Goal: Information Seeking & Learning: Learn about a topic

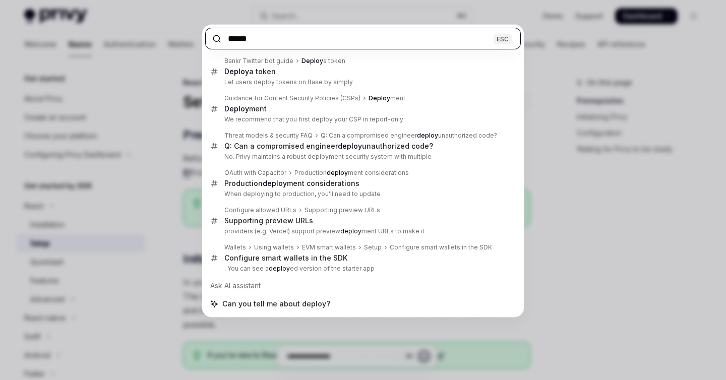
paste input "**********"
type input "**********"
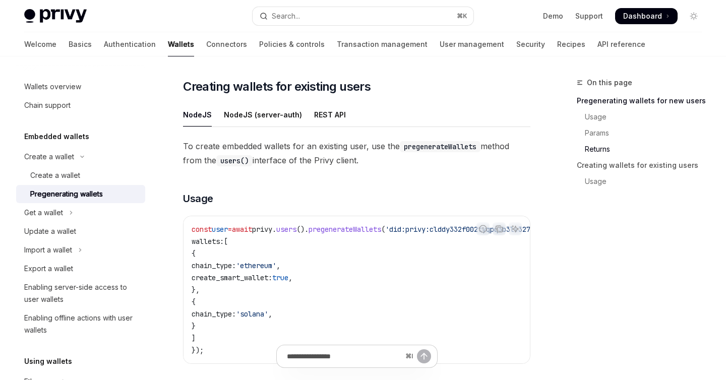
scroll to position [1207, 0]
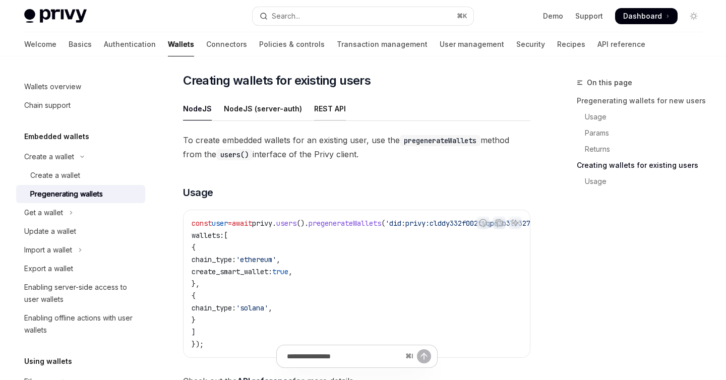
click at [317, 109] on div "REST API" at bounding box center [330, 109] width 32 height 24
type textarea "*"
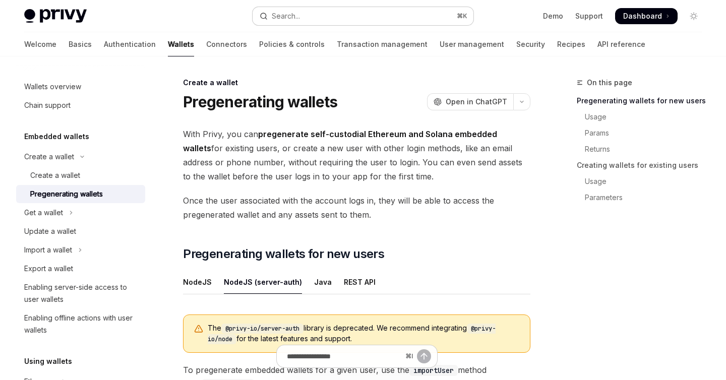
click at [390, 19] on button "Search... ⌘ K" at bounding box center [363, 16] width 220 height 18
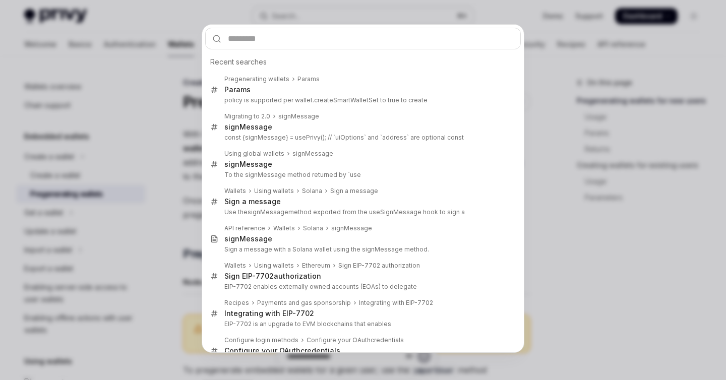
type input "**********"
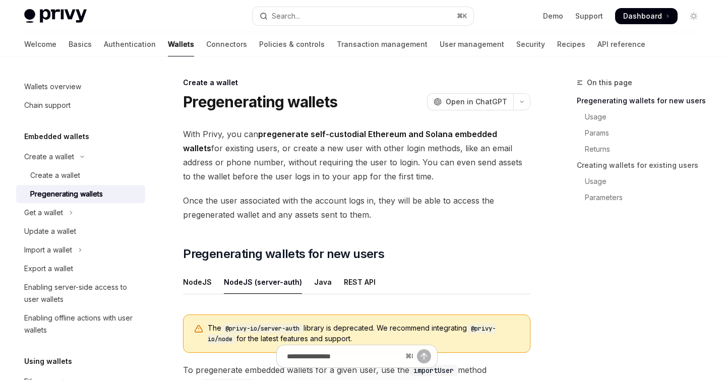
type textarea "*"
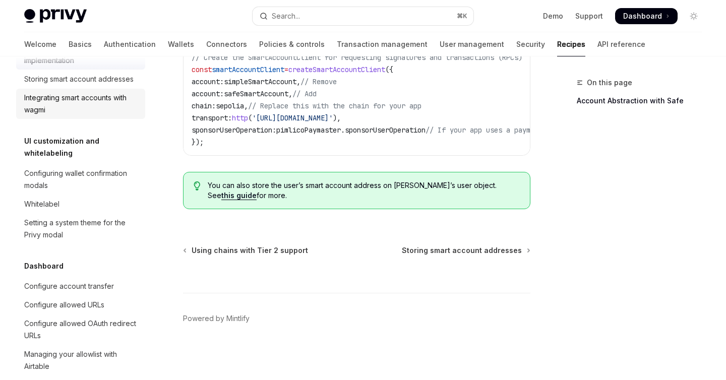
scroll to position [459, 0]
click at [286, 15] on div "Search..." at bounding box center [286, 16] width 28 height 12
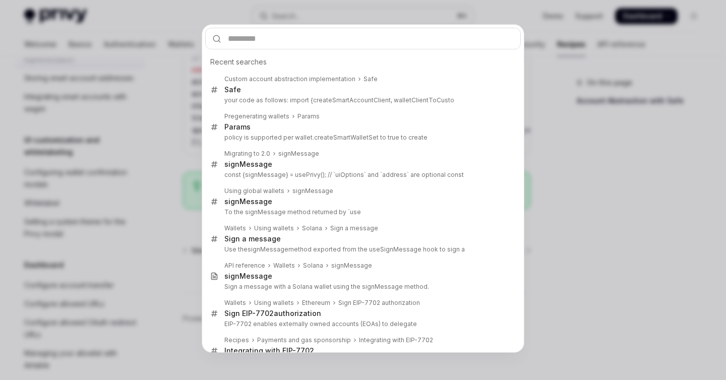
type input "**********"
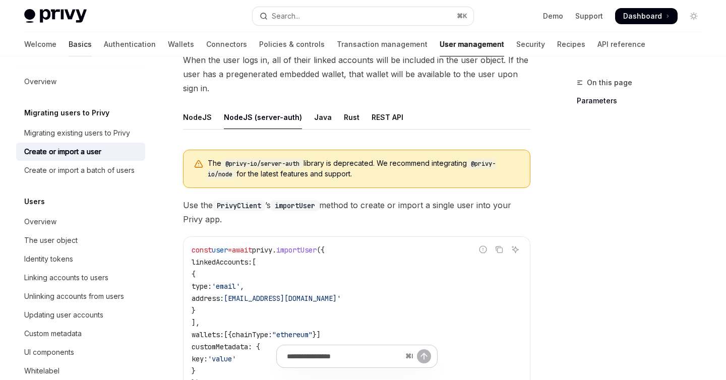
click at [69, 47] on link "Basics" at bounding box center [80, 44] width 23 height 24
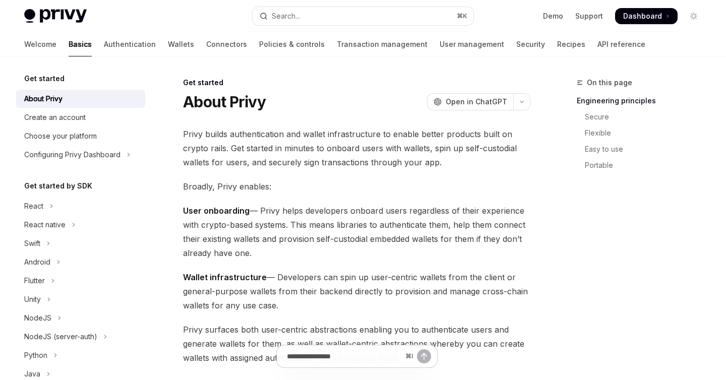
scroll to position [12, 0]
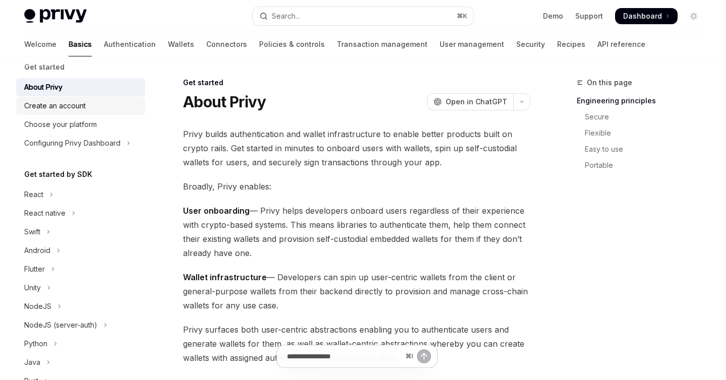
click at [98, 110] on div "Create an account" at bounding box center [81, 106] width 115 height 12
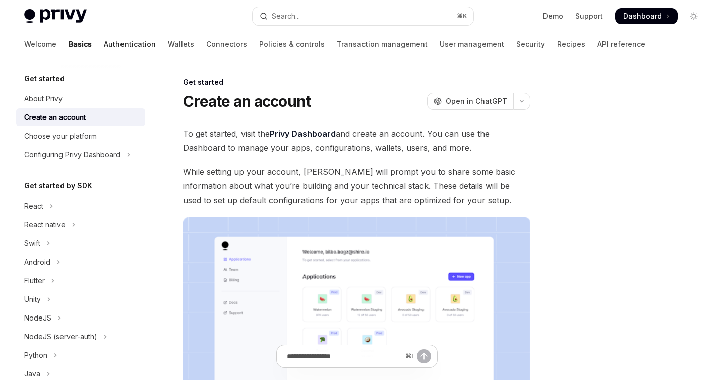
click at [104, 39] on link "Authentication" at bounding box center [130, 44] width 52 height 24
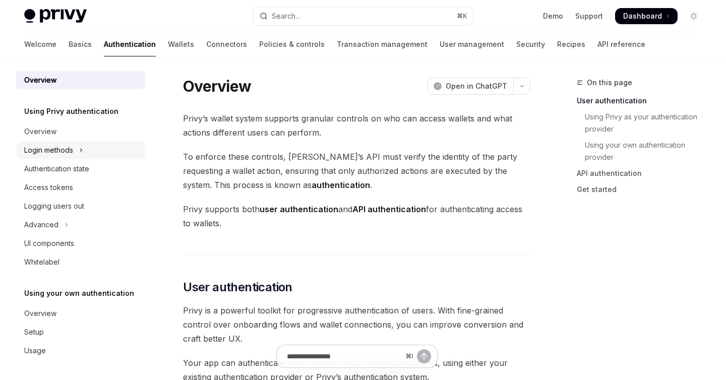
scroll to position [24, 0]
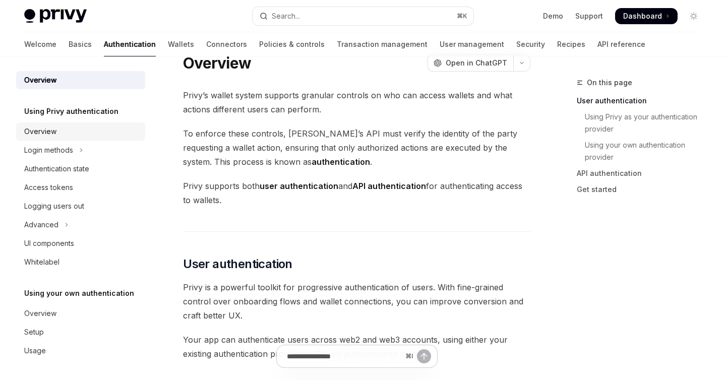
click at [76, 136] on div "Overview" at bounding box center [81, 132] width 115 height 12
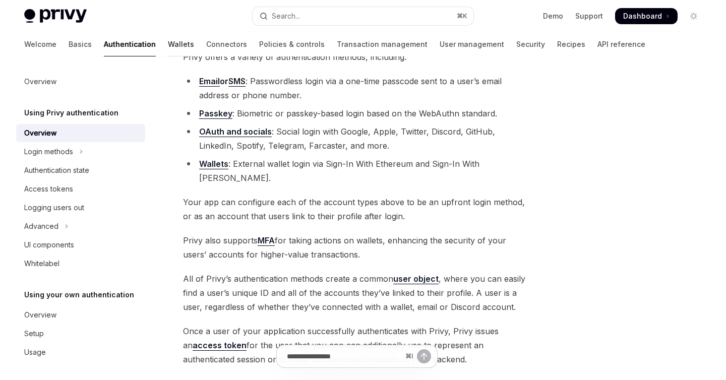
click at [168, 50] on link "Wallets" at bounding box center [181, 44] width 26 height 24
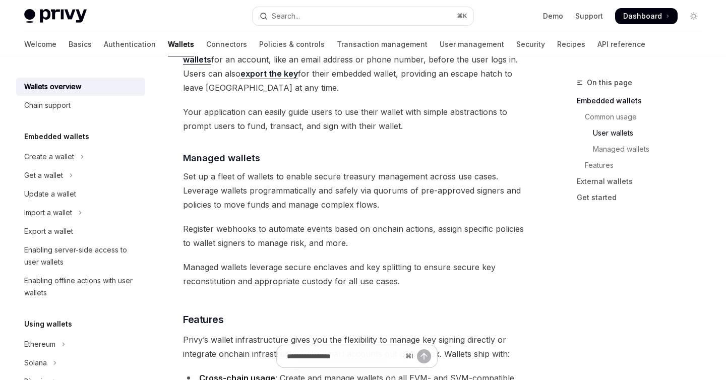
scroll to position [881, 0]
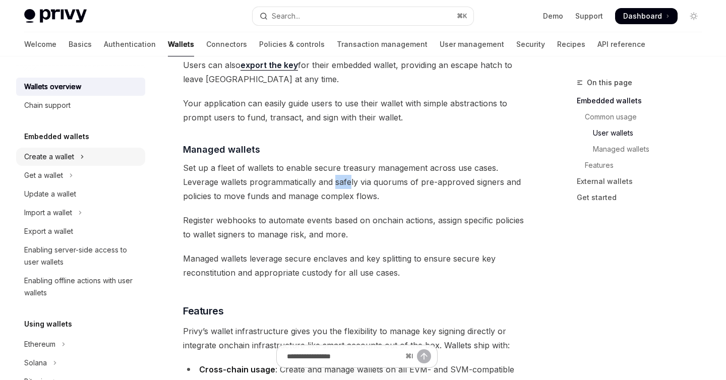
click at [82, 160] on icon "Toggle Create a wallet section" at bounding box center [82, 157] width 4 height 12
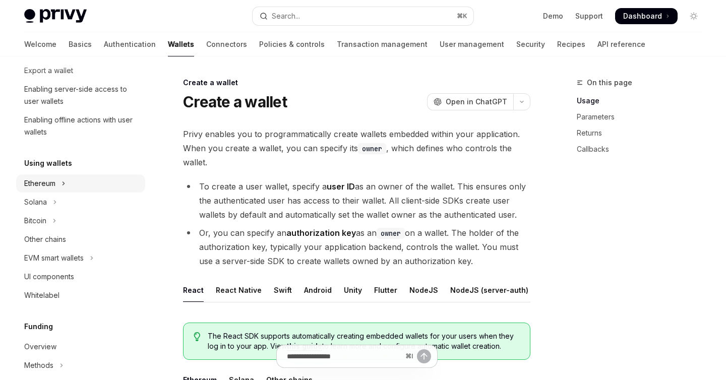
scroll to position [199, 0]
click at [97, 254] on button "EVM smart wallets" at bounding box center [80, 258] width 129 height 18
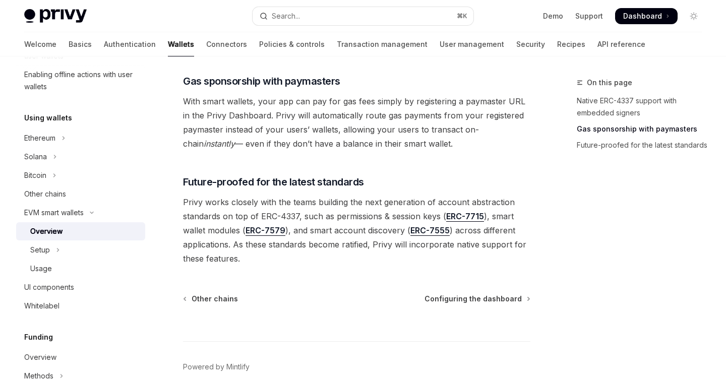
scroll to position [798, 0]
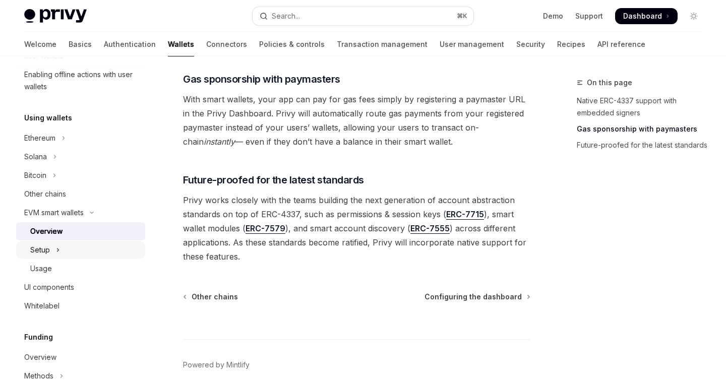
click at [78, 254] on button "Setup" at bounding box center [80, 250] width 129 height 18
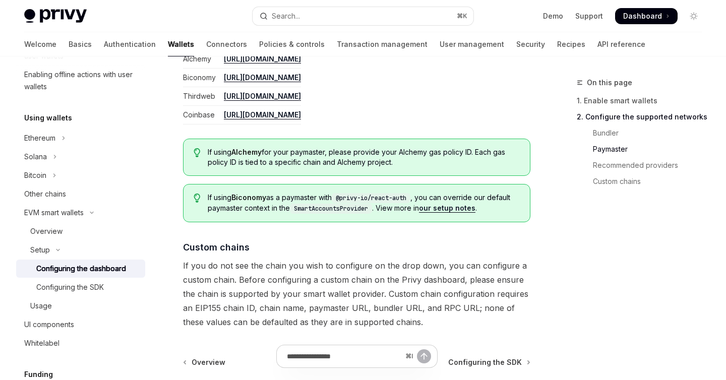
scroll to position [1399, 0]
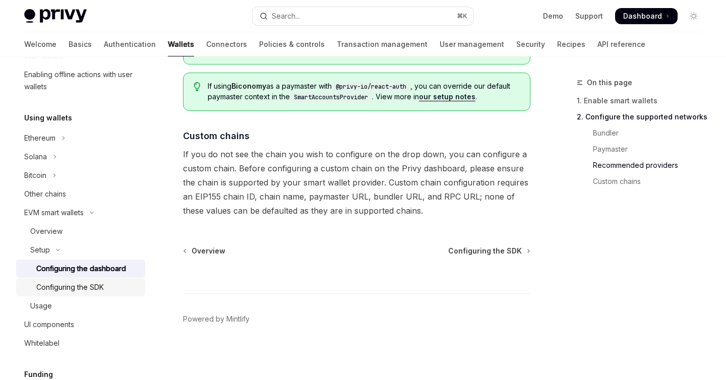
click at [109, 287] on div "Configuring the SDK" at bounding box center [87, 287] width 103 height 12
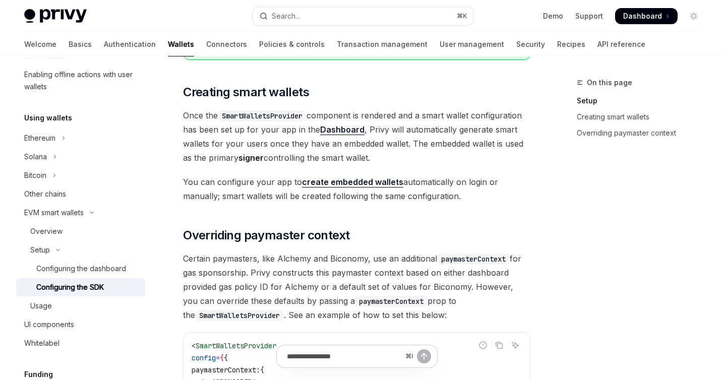
scroll to position [604, 0]
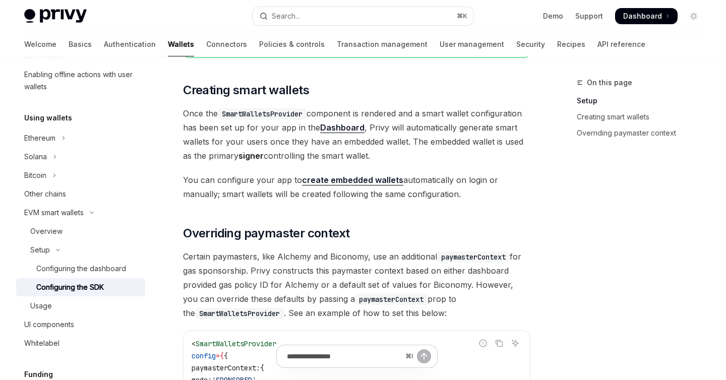
click at [311, 183] on link "create embedded wallets" at bounding box center [352, 180] width 101 height 11
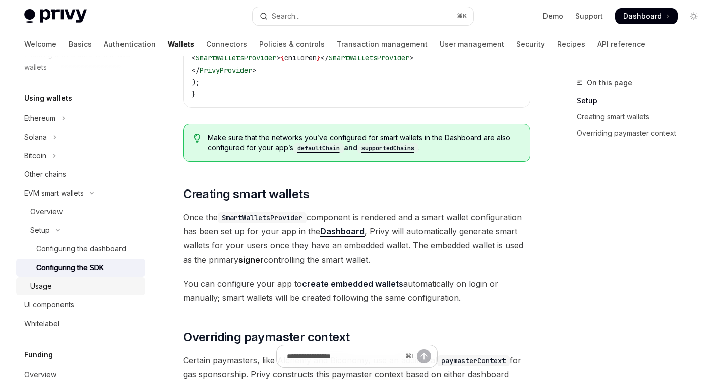
scroll to position [279, 0]
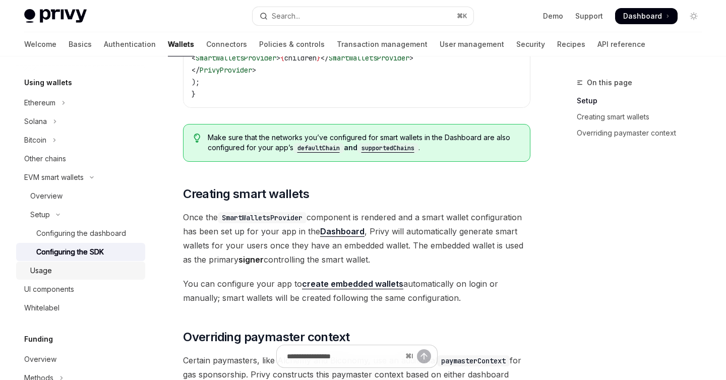
click at [62, 272] on div "Usage" at bounding box center [84, 271] width 109 height 12
type textarea "*"
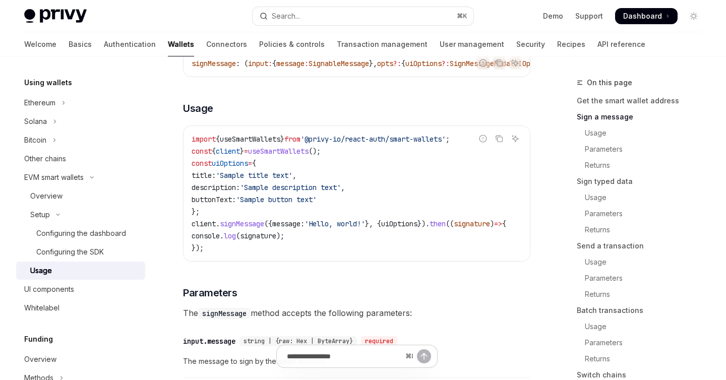
scroll to position [421, 0]
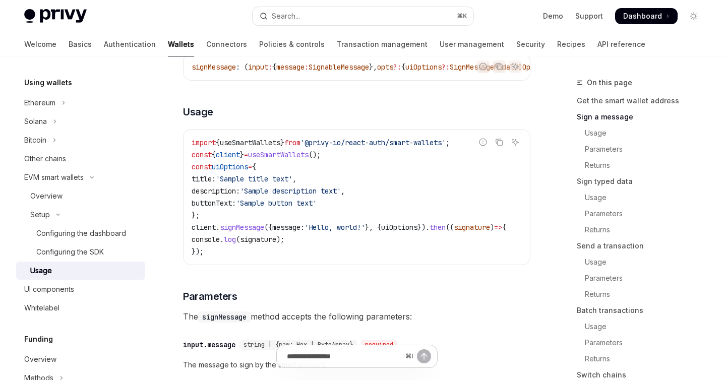
drag, startPoint x: 471, startPoint y: 149, endPoint x: 191, endPoint y: 150, distance: 280.4
click at [191, 150] on div "import { useSmartWallets } from '@privy-io/react-auth/smart-wallets' ; const { …" at bounding box center [357, 197] width 346 height 135
copy span "import { useSmartWallets } from '@privy-io/react-auth/smart-wallets'"
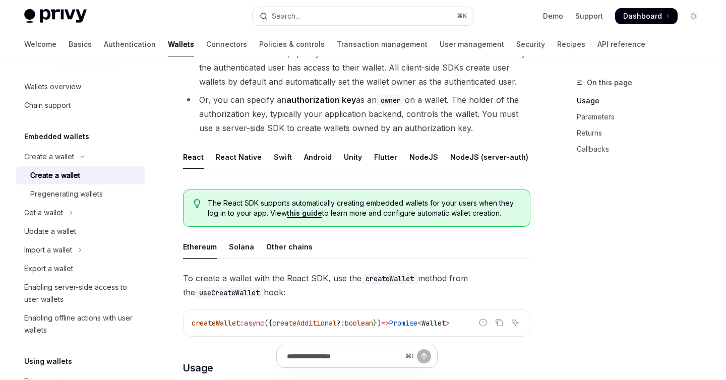
scroll to position [147, 0]
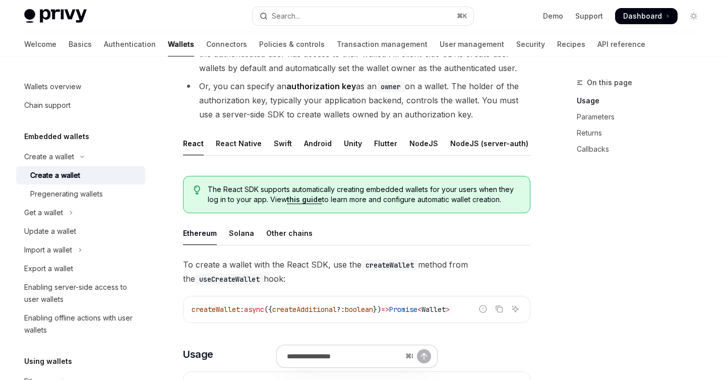
click at [309, 201] on link "this guide" at bounding box center [304, 199] width 35 height 9
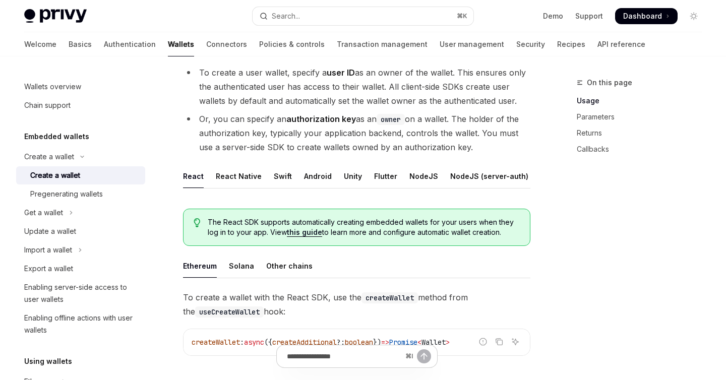
scroll to position [133, 0]
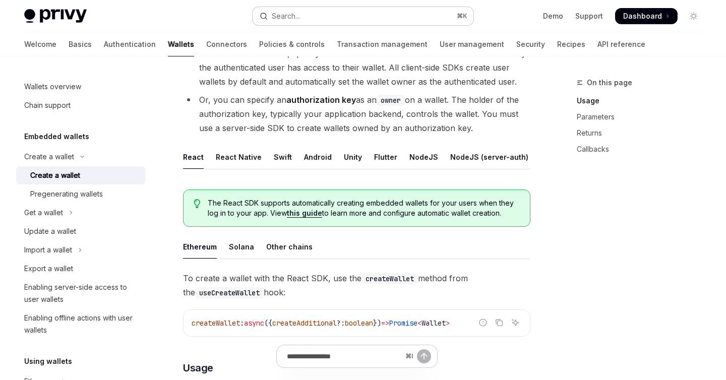
click at [424, 22] on button "Search... ⌘ K" at bounding box center [363, 16] width 220 height 18
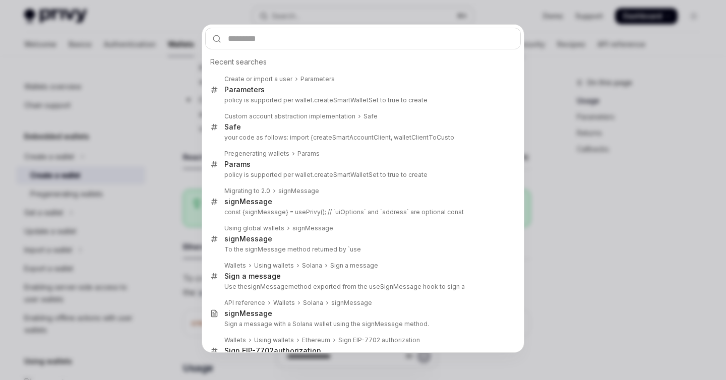
type input "**********"
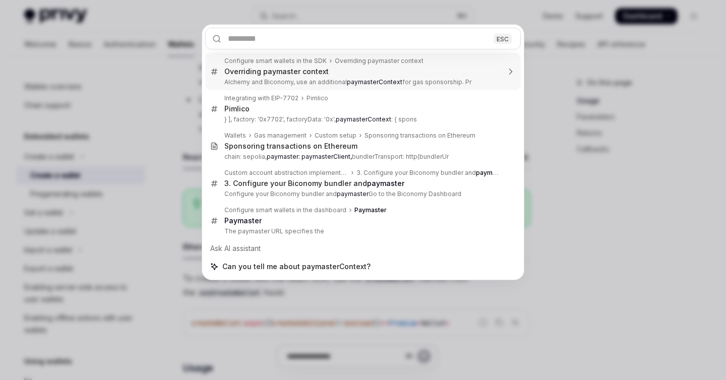
type textarea "*"
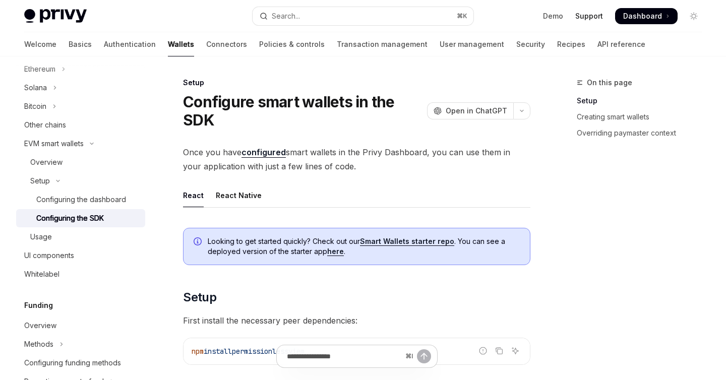
click at [597, 18] on link "Support" at bounding box center [589, 16] width 28 height 10
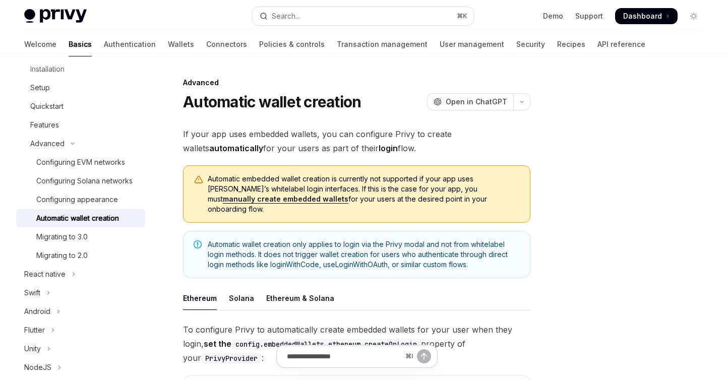
click at [249, 197] on link "manually create embedded wallets" at bounding box center [286, 199] width 126 height 9
type textarea "*"
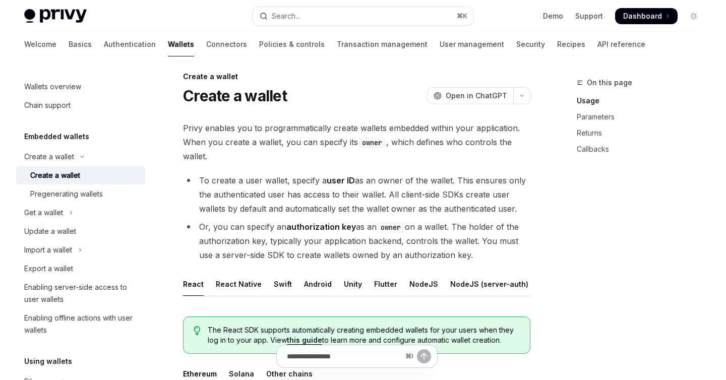
scroll to position [7, 0]
